Goal: Task Accomplishment & Management: Manage account settings

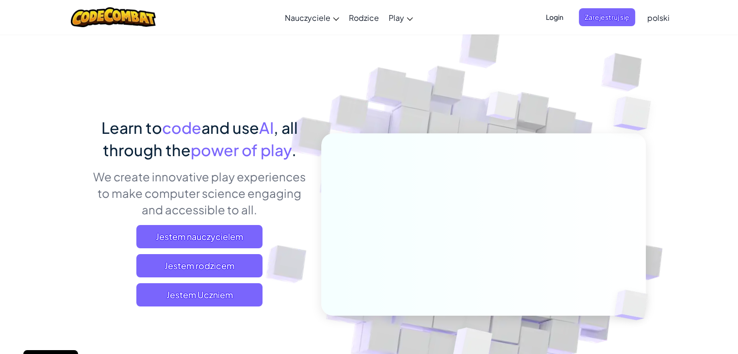
click at [563, 17] on span "Login" at bounding box center [554, 17] width 29 height 18
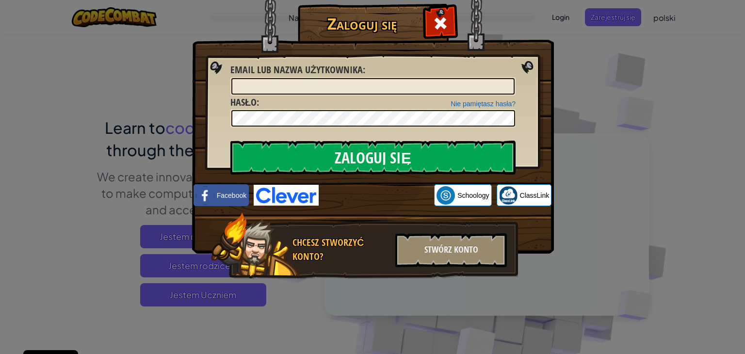
click at [319, 97] on div "Nie pamiętasz hasła? Hasło :" at bounding box center [372, 112] width 285 height 33
click at [320, 94] on input "Email lub nazwa użytkownika :" at bounding box center [372, 86] width 283 height 16
paste input "Mateusz D23570044"
type input "Mateusz D23570044"
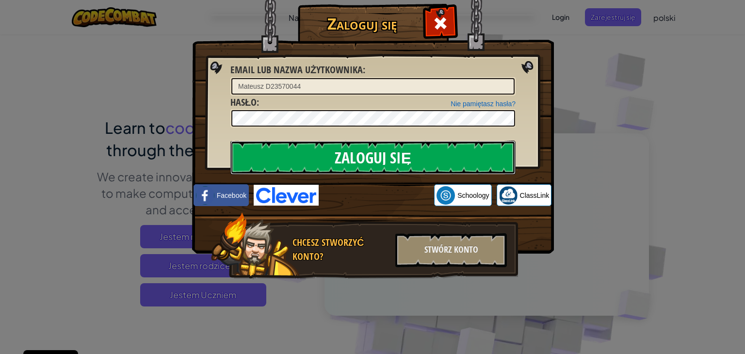
click at [353, 159] on input "Zaloguj się" at bounding box center [372, 158] width 285 height 34
